Goal: Communication & Community: Connect with others

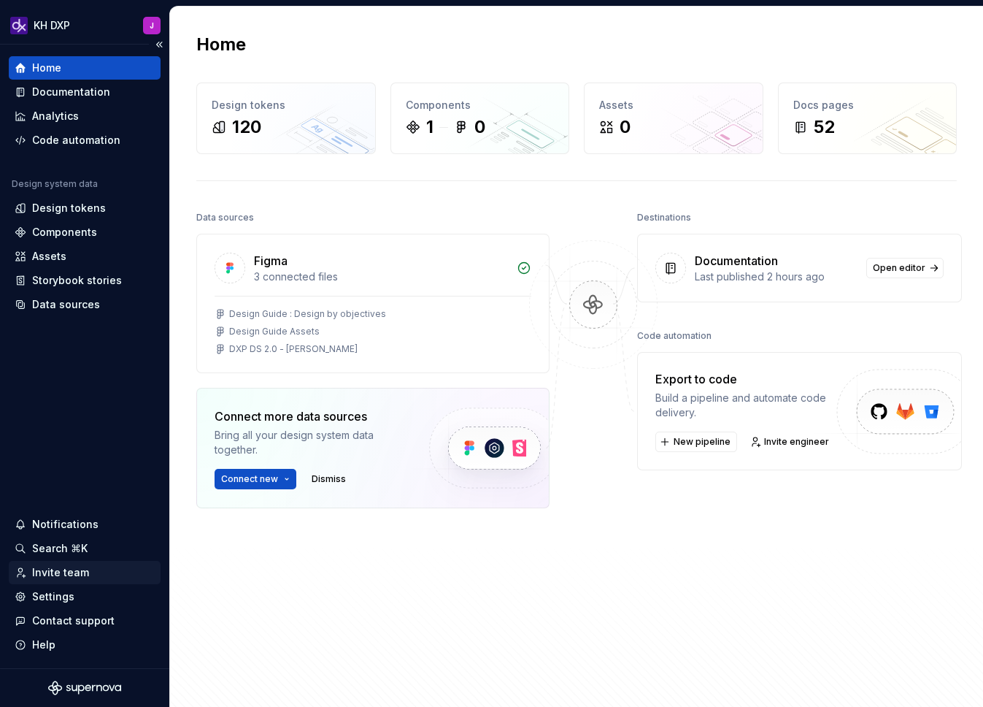
click at [49, 568] on div "Invite team" at bounding box center [60, 572] width 57 height 15
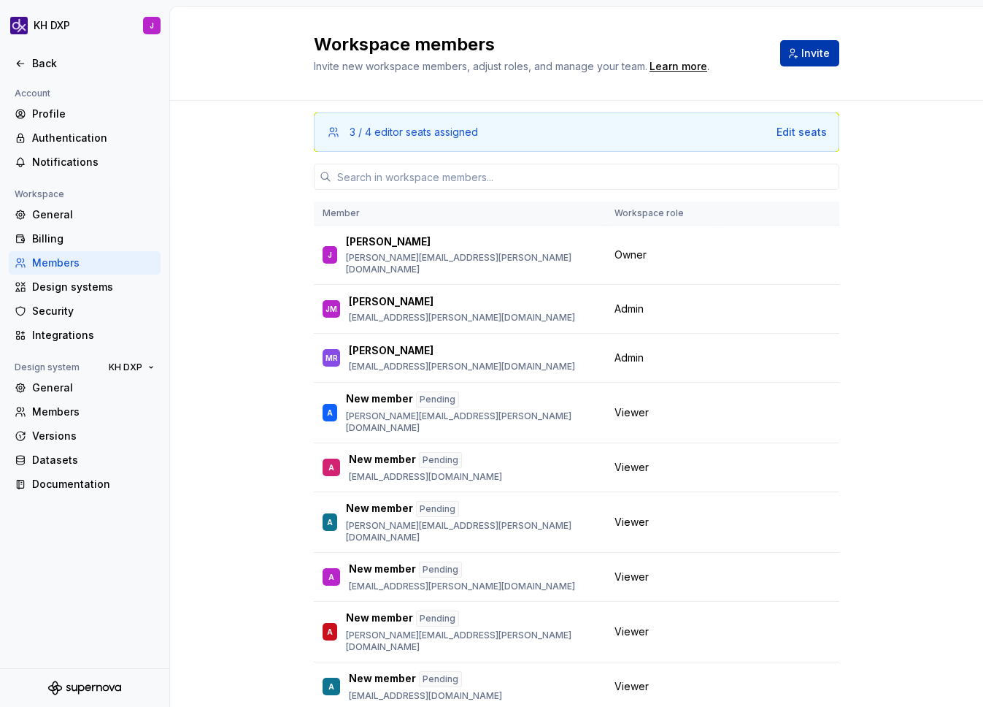
click at [827, 48] on button "Invite" at bounding box center [809, 53] width 59 height 26
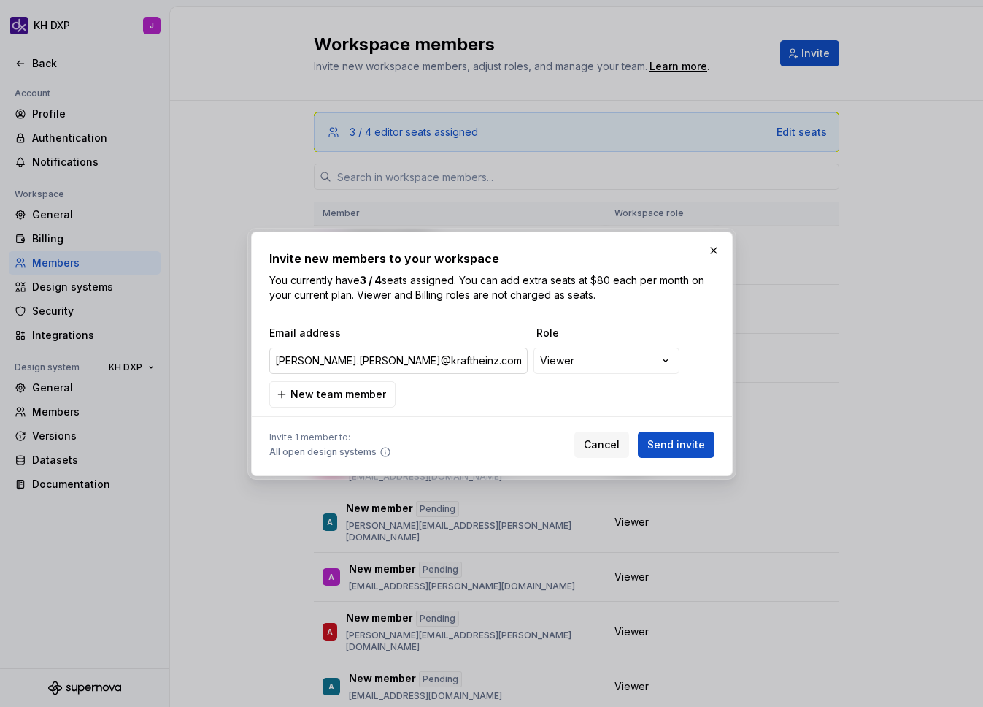
click at [418, 358] on input "[PERSON_NAME].[PERSON_NAME]@kraftheinz.comLilya.Otmani@[DOMAIN_NAME]" at bounding box center [398, 361] width 258 height 26
type input "[PERSON_NAME][EMAIL_ADDRESS][PERSON_NAME][DOMAIN_NAME]"
click at [375, 392] on span "New team member" at bounding box center [339, 394] width 96 height 15
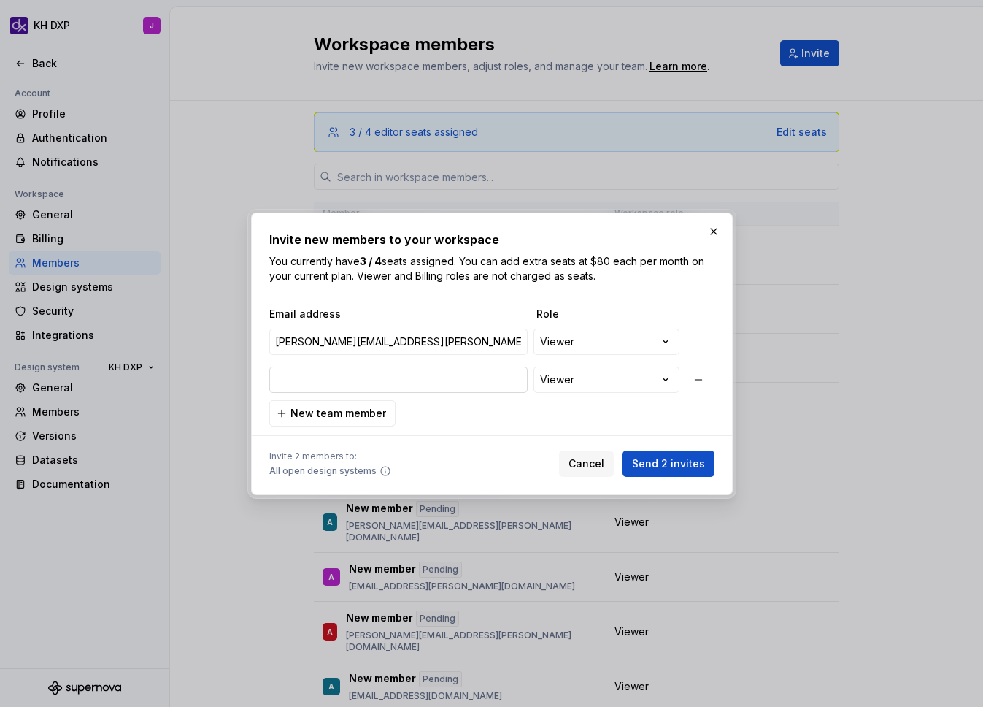
type input "[PERSON_NAME][EMAIL_ADDRESS][DOMAIN_NAME]"
click at [470, 420] on div "**********" at bounding box center [491, 367] width 445 height 120
click at [680, 461] on span "Send 2 invites" at bounding box center [668, 463] width 73 height 15
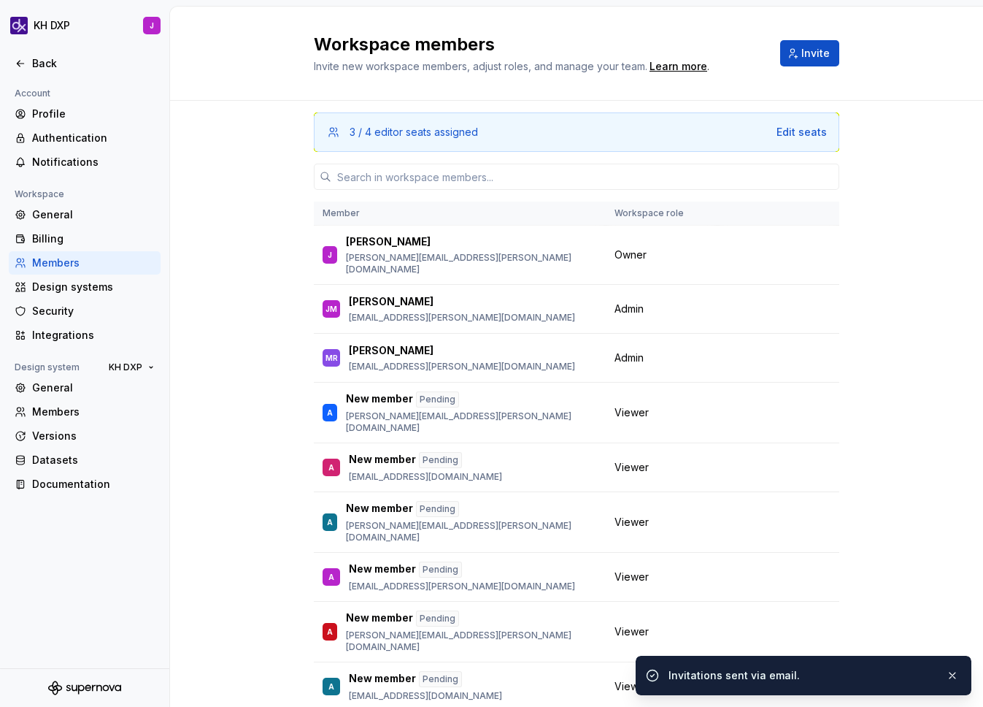
click at [299, 150] on div "3 / 4 editor seats assigned Edit seats Member Workspace role [PERSON_NAME] [PER…" at bounding box center [576, 451] width 813 height 700
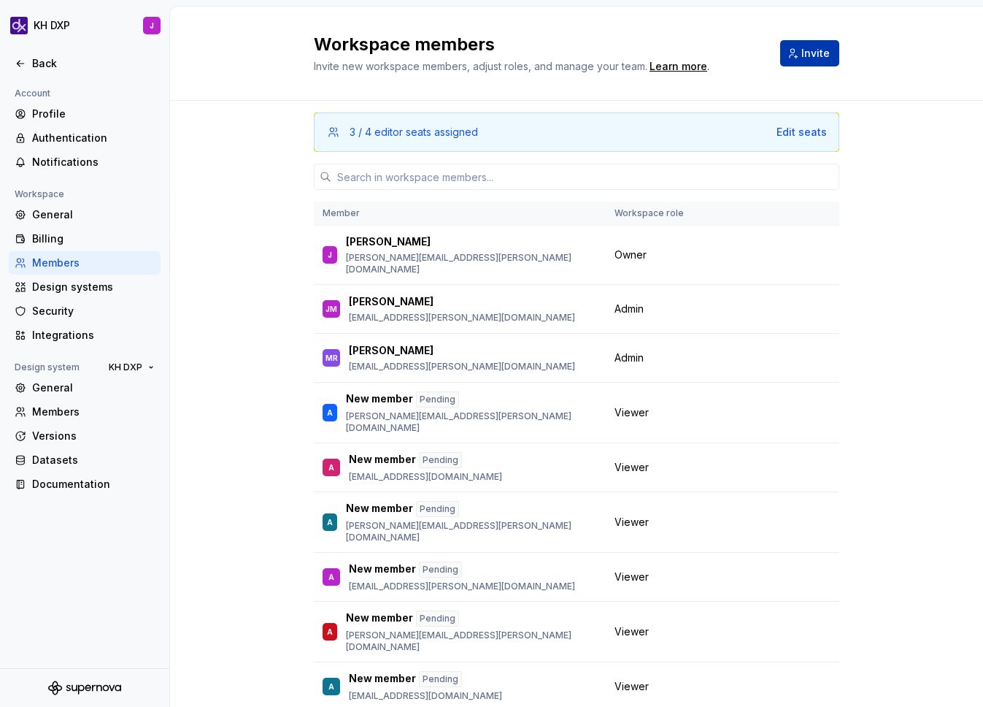
click at [807, 47] on span "Invite" at bounding box center [816, 53] width 28 height 15
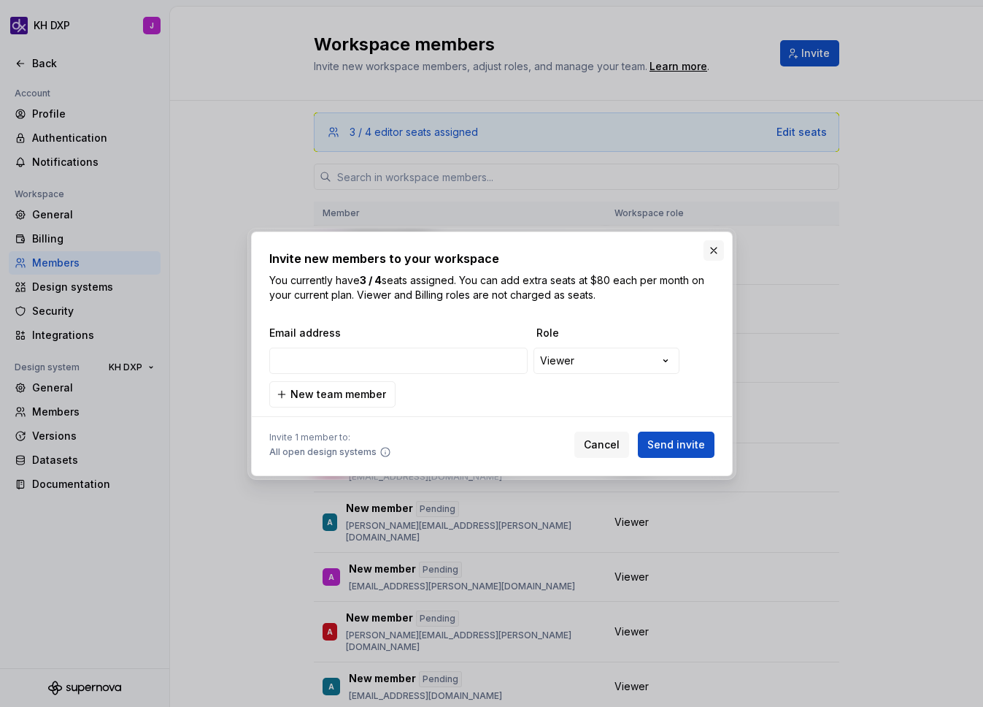
click at [715, 250] on button "button" at bounding box center [714, 250] width 20 height 20
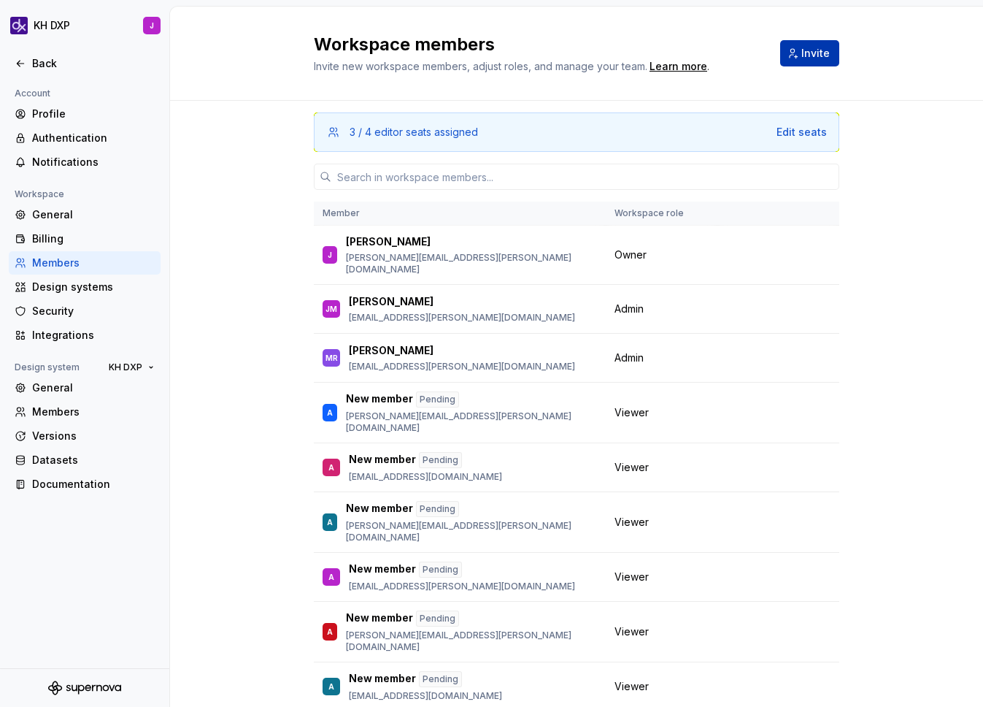
click at [813, 47] on span "Invite" at bounding box center [816, 53] width 28 height 15
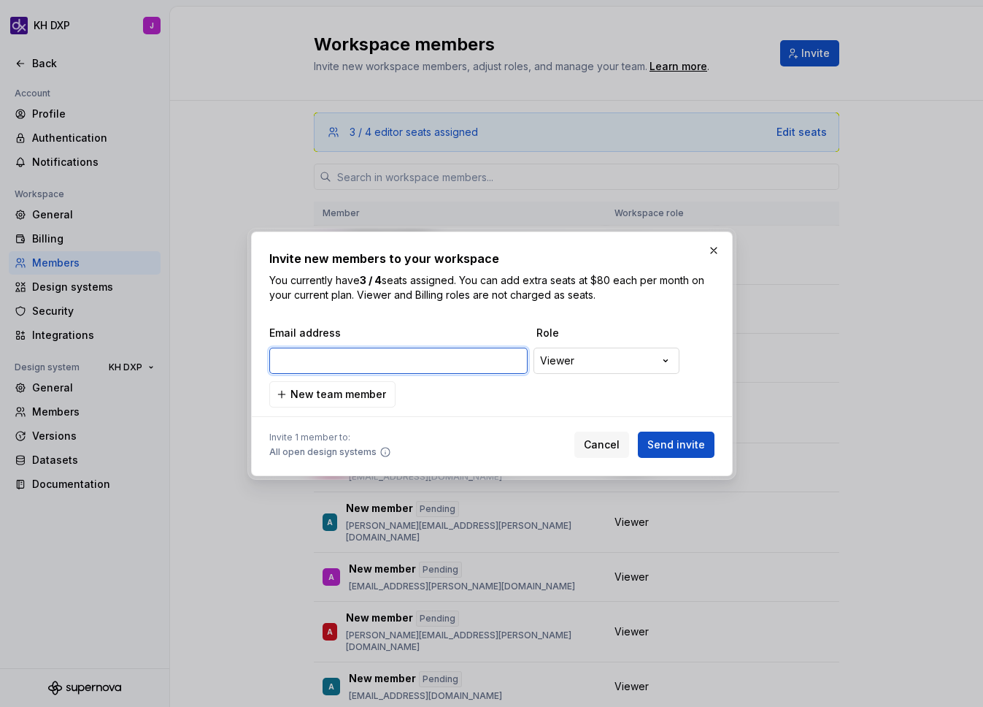
paste input "[PERSON_NAME][EMAIL_ADDRESS][DOMAIN_NAME]"
type input "[PERSON_NAME][EMAIL_ADDRESS][DOMAIN_NAME]"
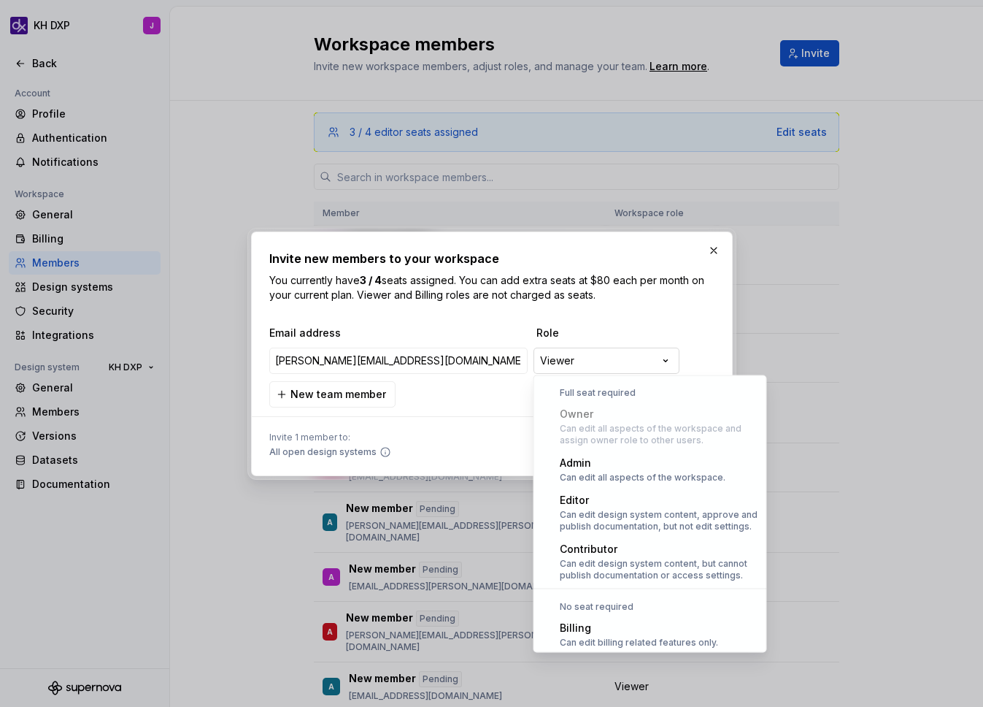
click at [621, 356] on div "**********" at bounding box center [491, 353] width 983 height 707
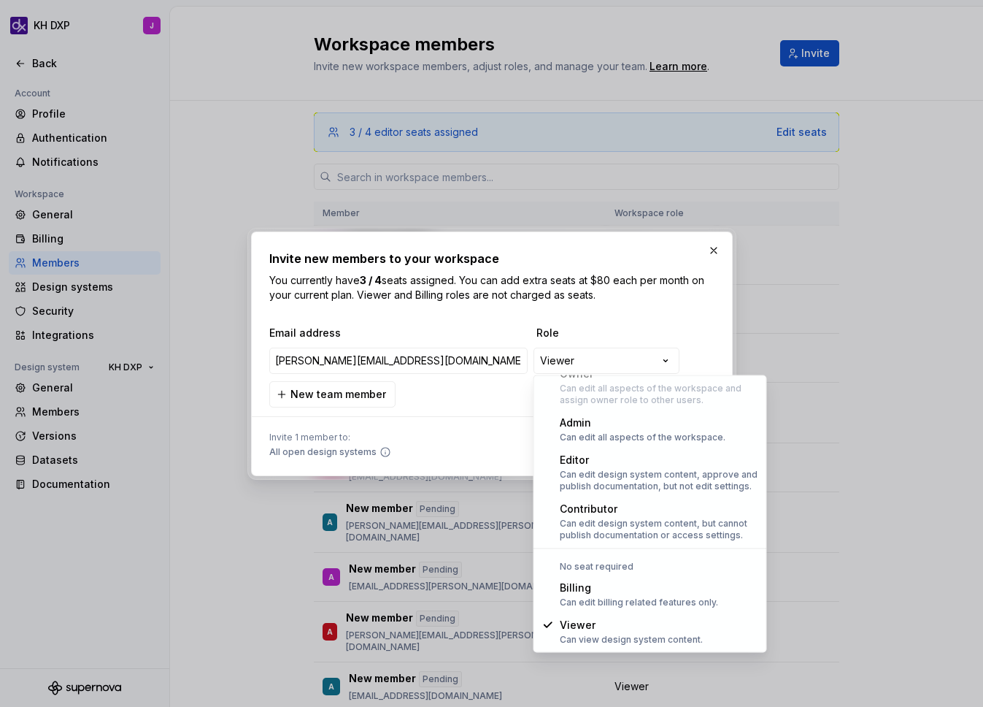
select select "*****"
drag, startPoint x: 583, startPoint y: 430, endPoint x: 591, endPoint y: 431, distance: 8.9
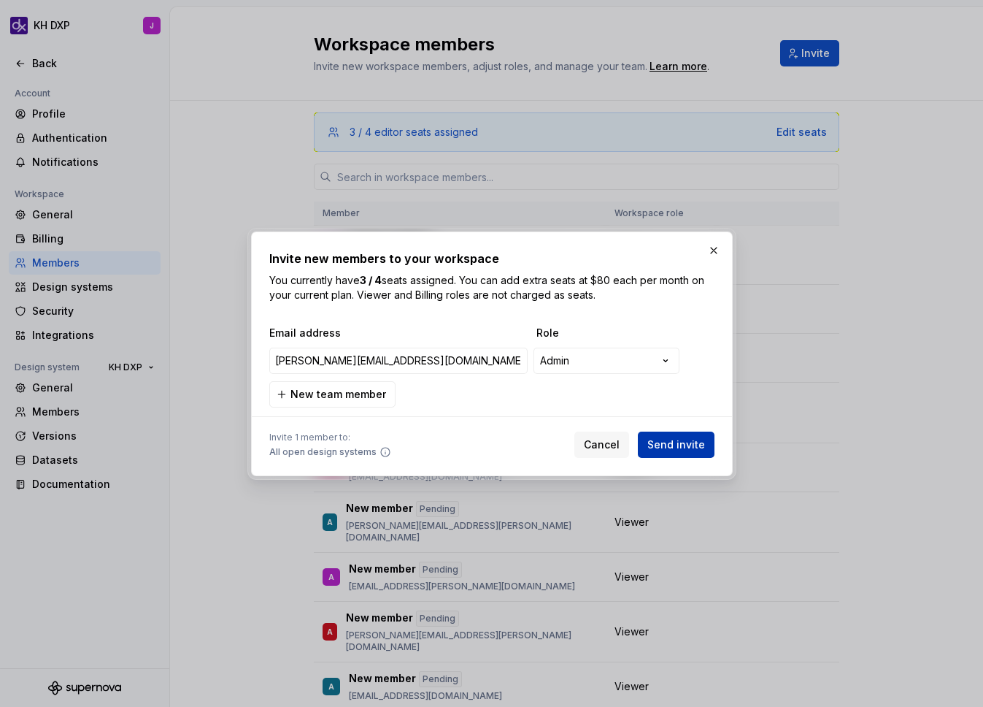
click at [680, 442] on span "Send invite" at bounding box center [677, 444] width 58 height 15
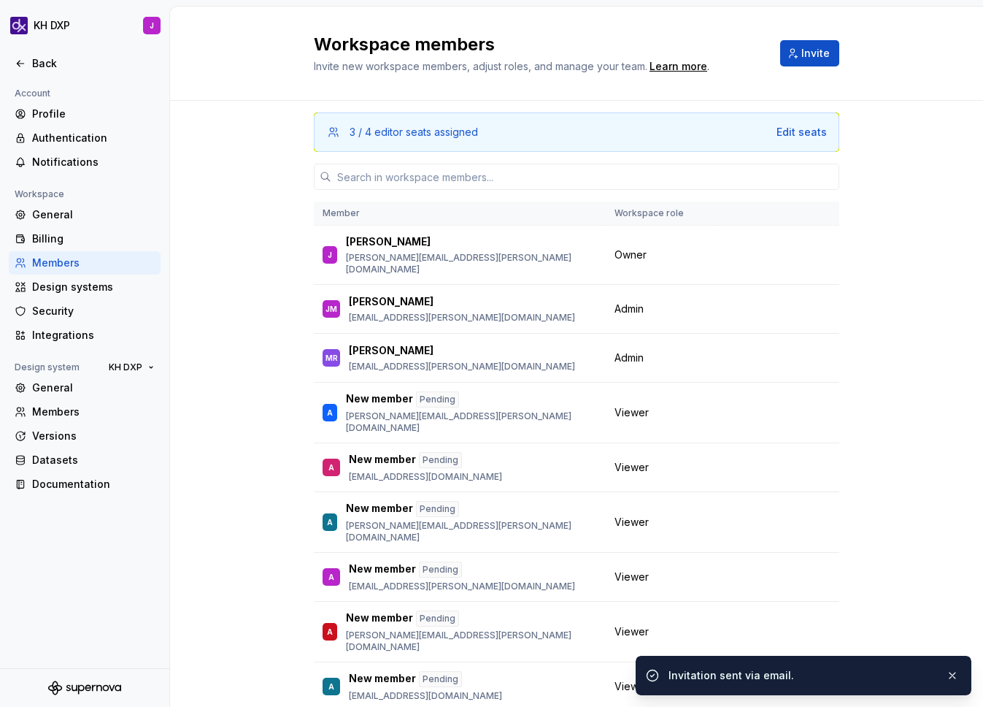
drag, startPoint x: 913, startPoint y: 330, endPoint x: 979, endPoint y: 258, distance: 97.6
click at [913, 330] on div "3 / 4 editor seats assigned Edit seats Member Workspace role [PERSON_NAME] [PER…" at bounding box center [576, 451] width 813 height 700
